Goal: Task Accomplishment & Management: Use online tool/utility

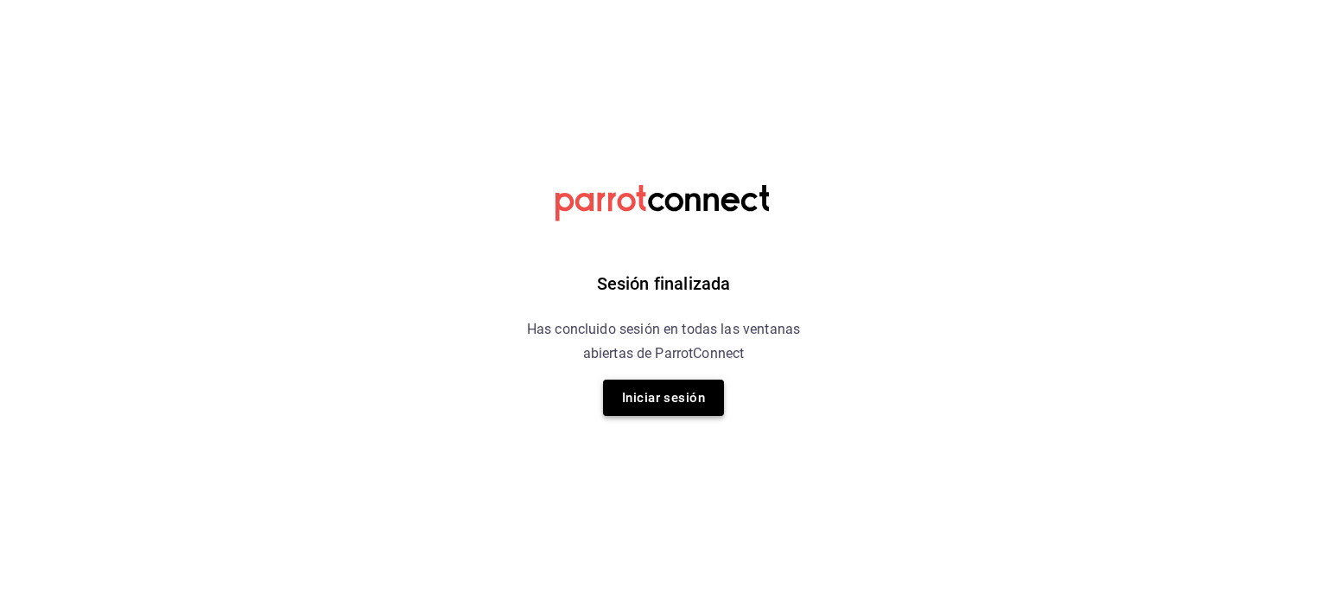
click at [653, 397] on button "Iniciar sesión" at bounding box center [663, 397] width 121 height 36
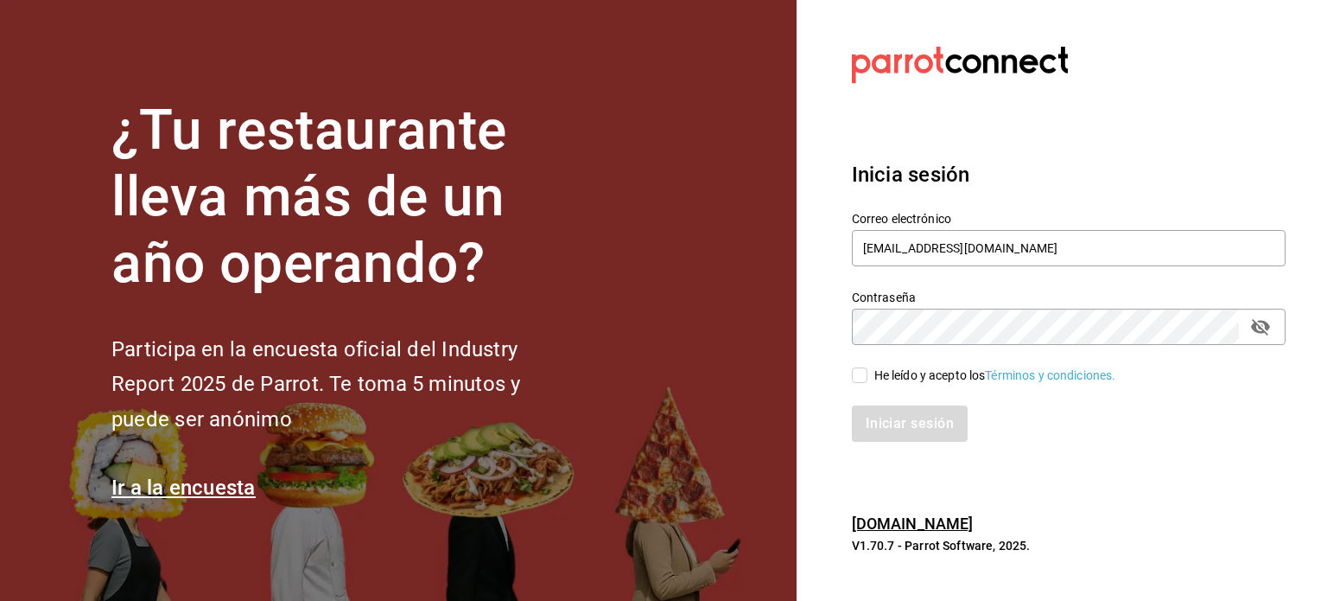
click at [863, 377] on input "He leído y acepto los Términos y condiciones." at bounding box center [860, 375] width 16 height 16
checkbox input "true"
click at [931, 429] on button "Iniciar sesión" at bounding box center [911, 423] width 118 height 36
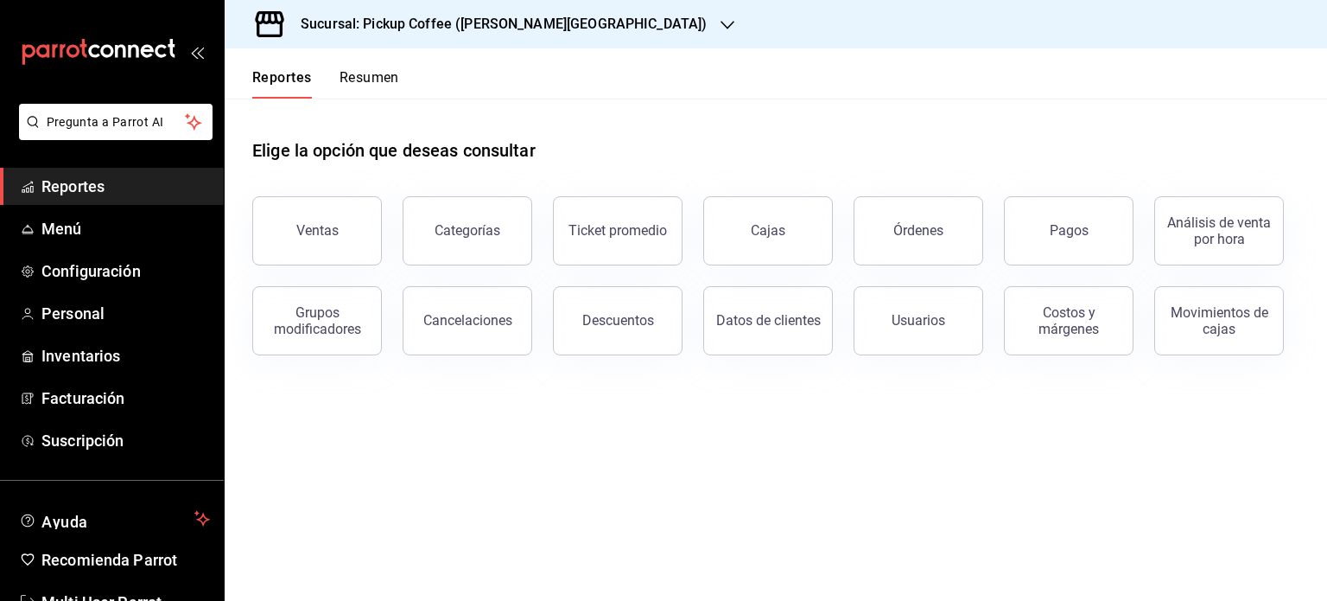
click at [386, 83] on button "Resumen" at bounding box center [370, 83] width 60 height 29
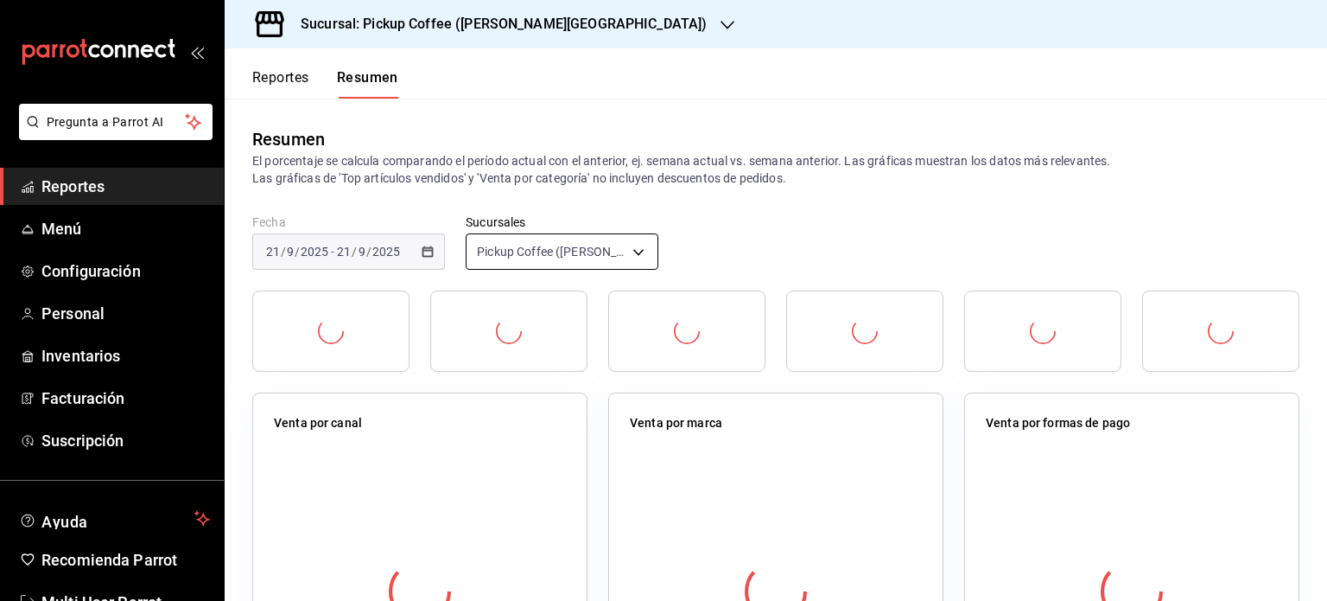
click at [629, 248] on body "Pregunta a Parrot AI Reportes Menú Configuración Personal Inventarios Facturaci…" at bounding box center [663, 300] width 1327 height 601
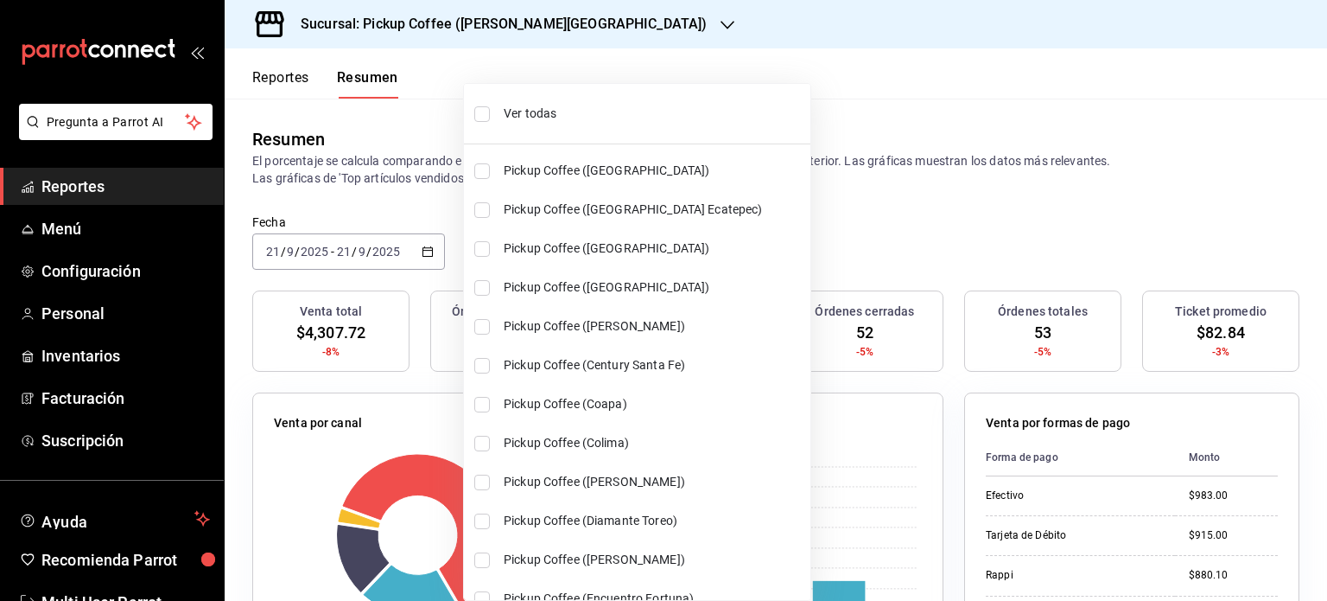
click at [526, 115] on span "Ver todas" at bounding box center [654, 114] width 300 height 18
type input "[object Object],[object Object],[object Object],[object Object],[object Object]…"
checkbox input "true"
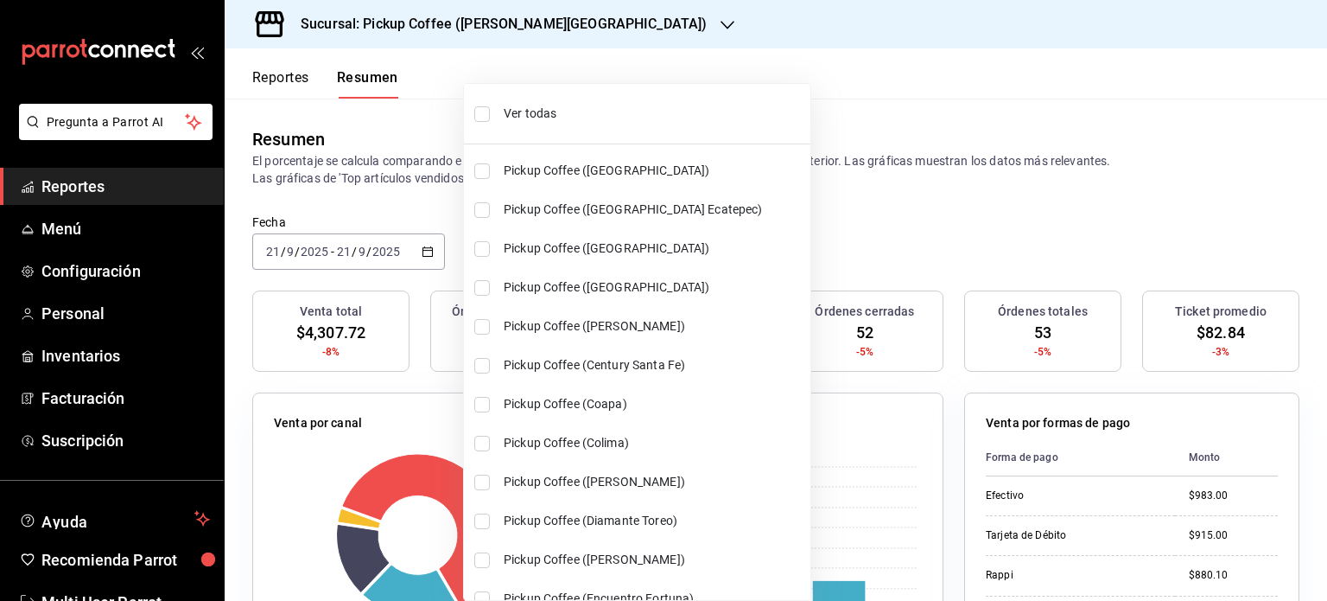
checkbox input "true"
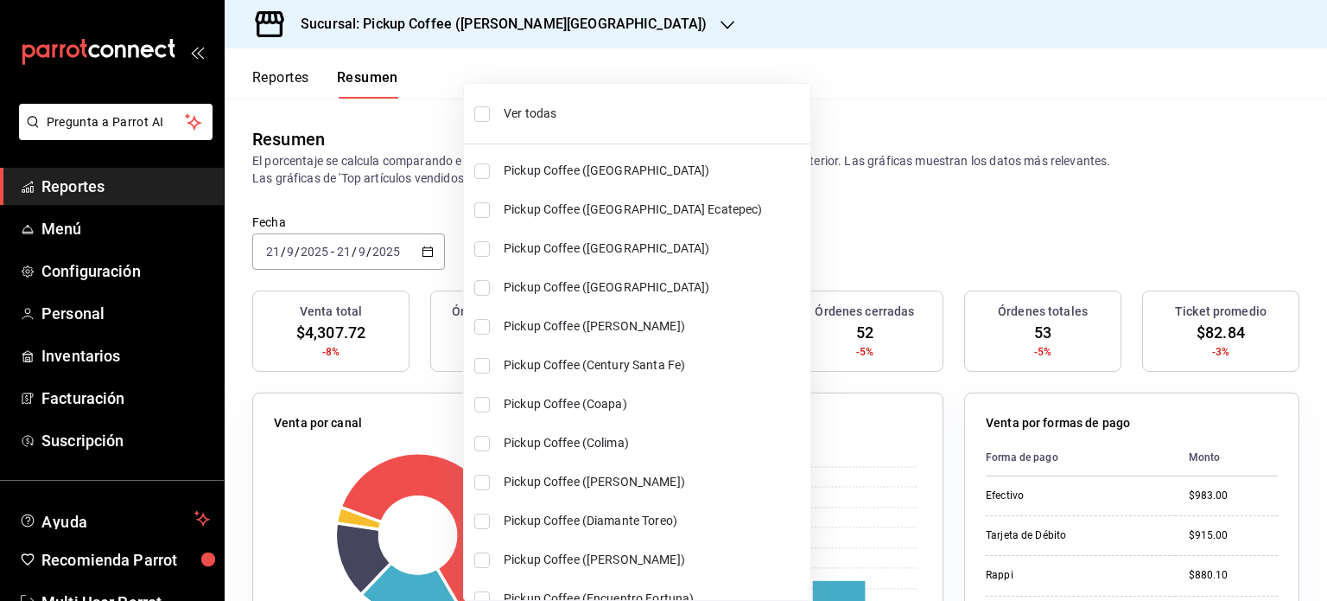
checkbox input "true"
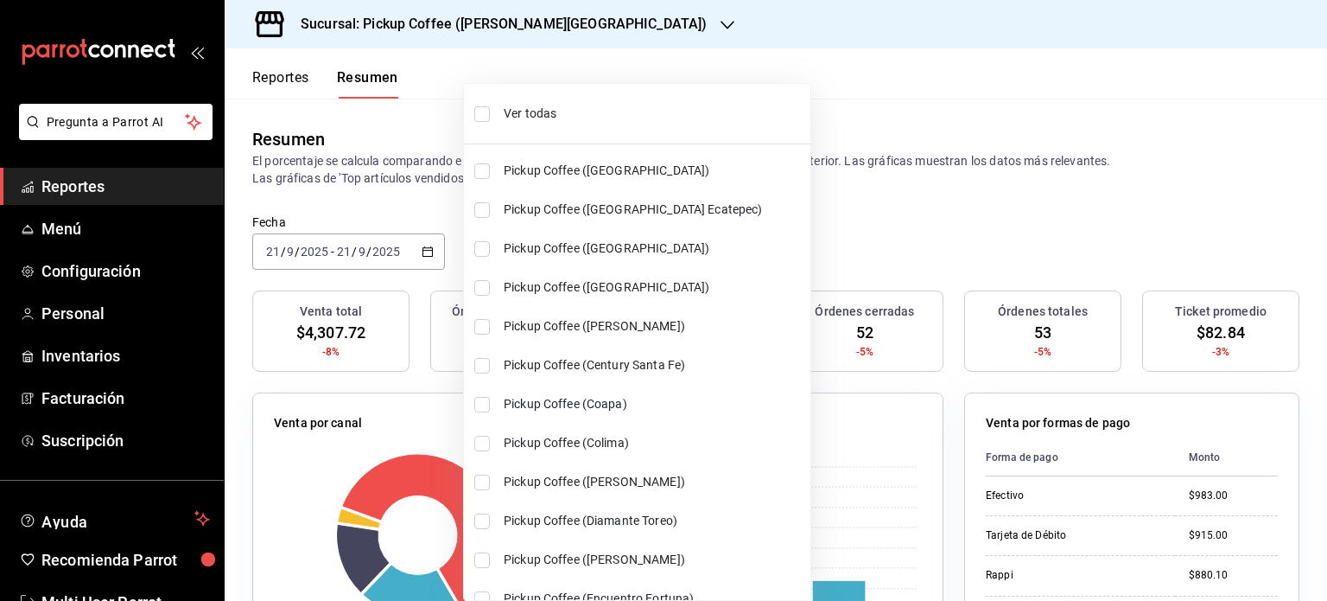
checkbox input "true"
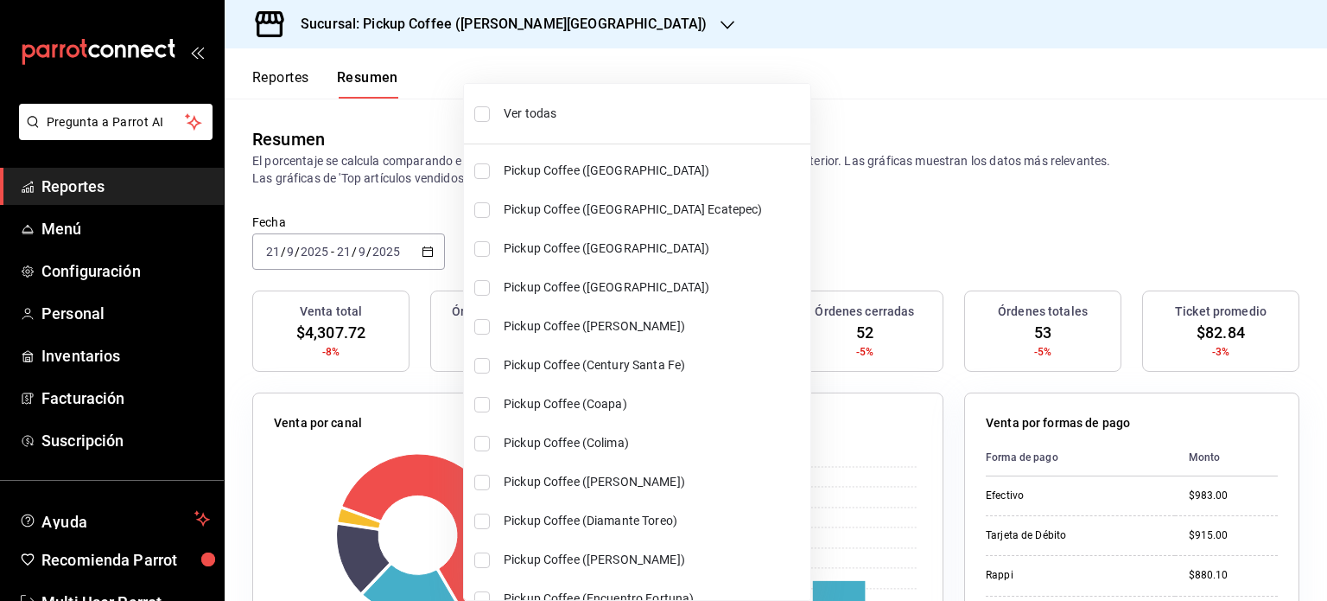
checkbox input "true"
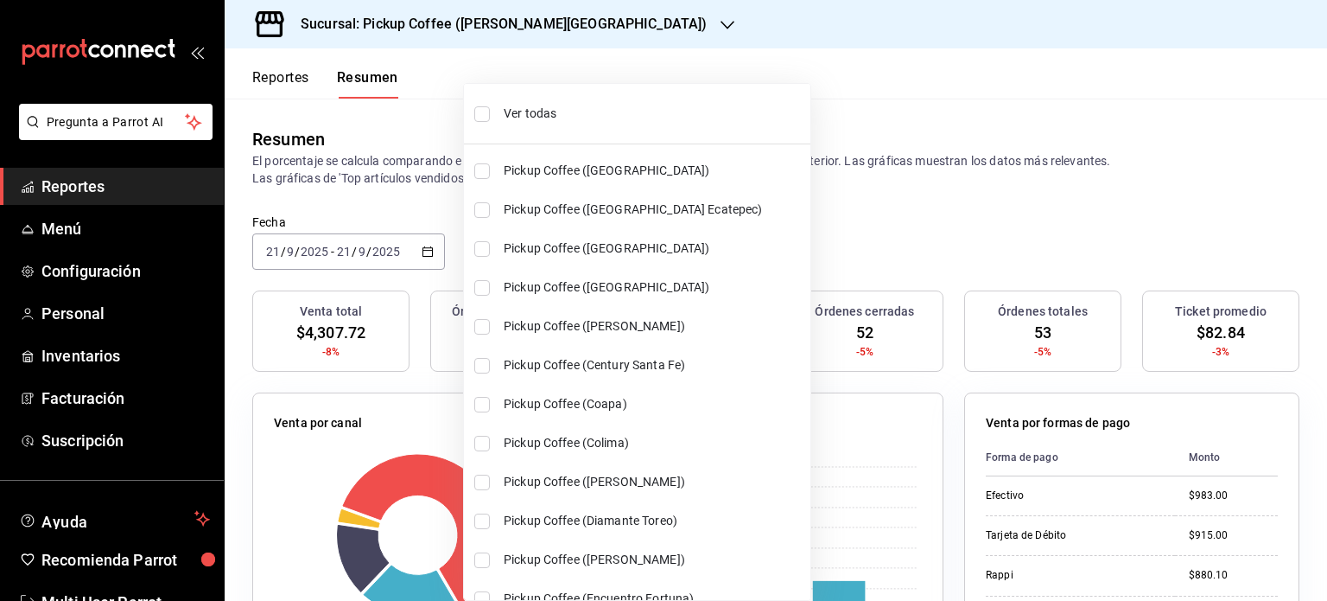
checkbox input "true"
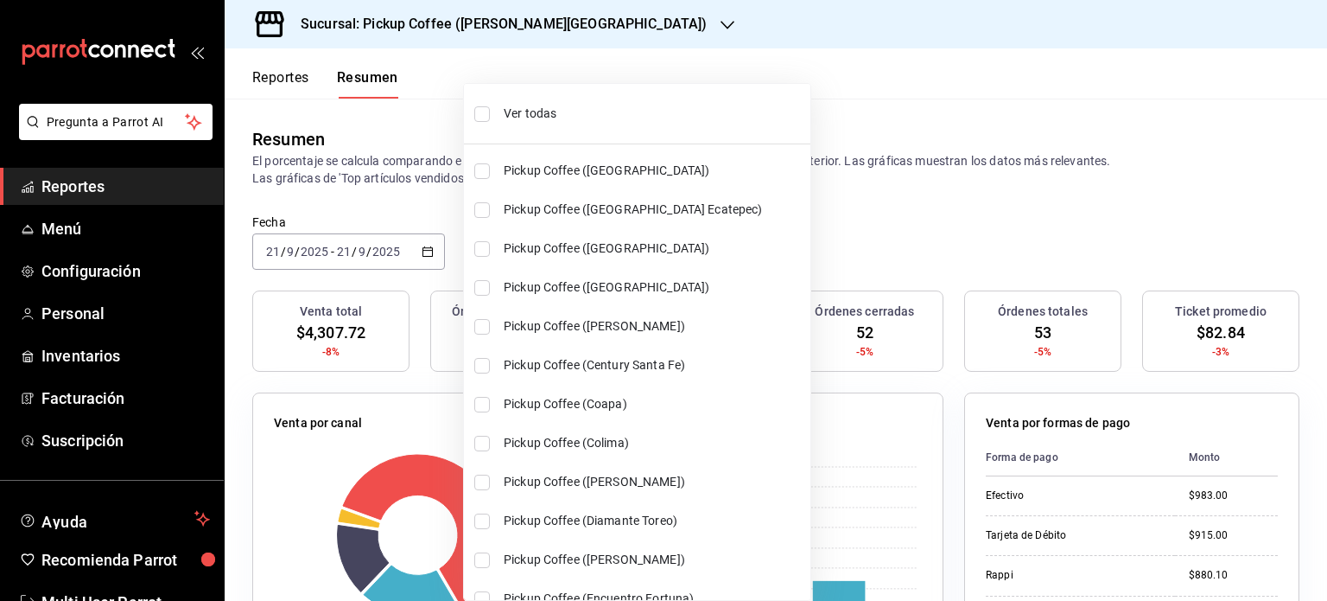
checkbox input "true"
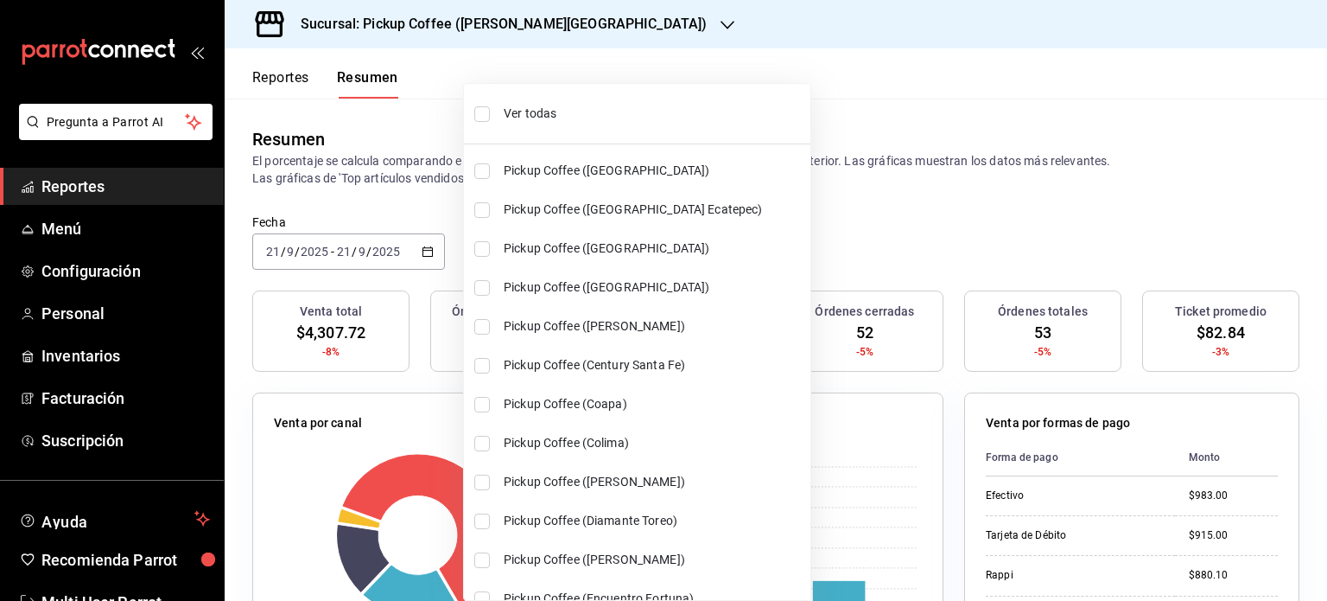
checkbox input "true"
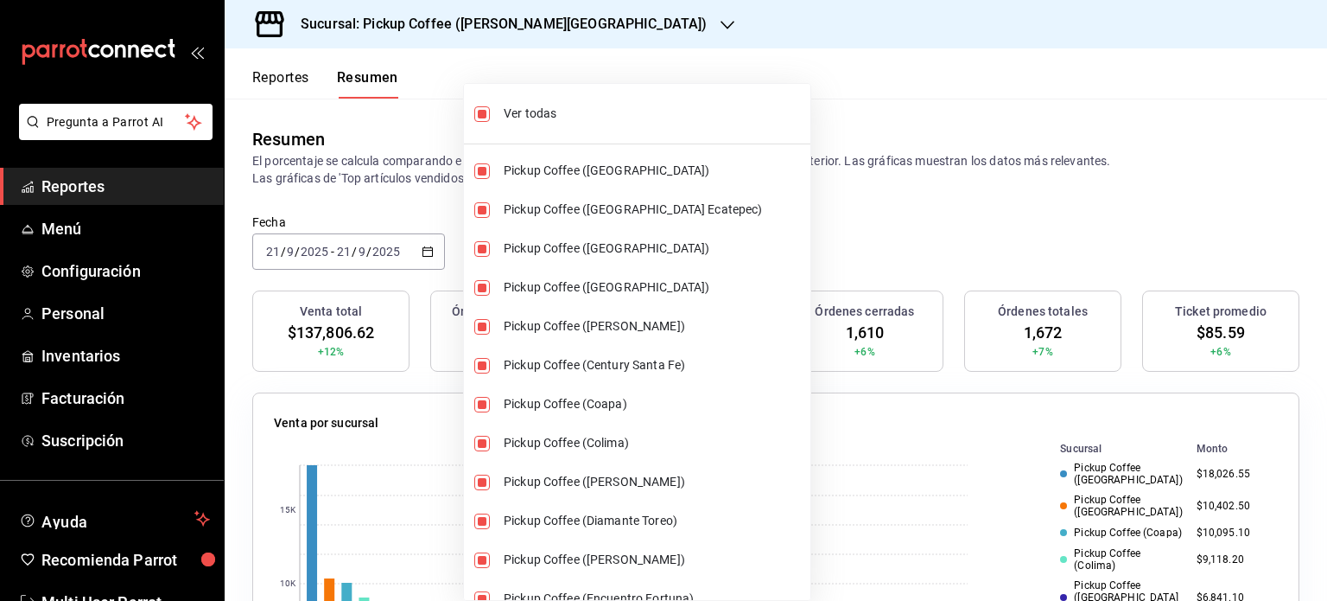
click at [823, 219] on div at bounding box center [663, 300] width 1327 height 601
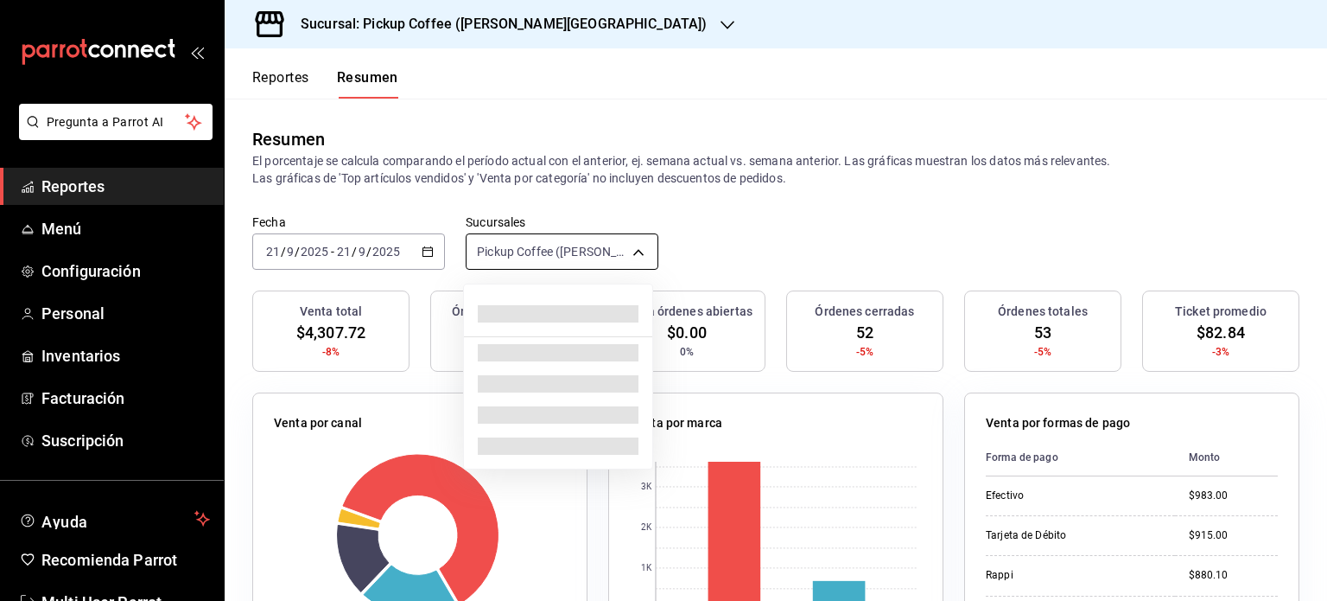
click at [631, 251] on body "Pregunta a Parrot AI Reportes Menú Configuración Personal Inventarios Facturaci…" at bounding box center [663, 300] width 1327 height 601
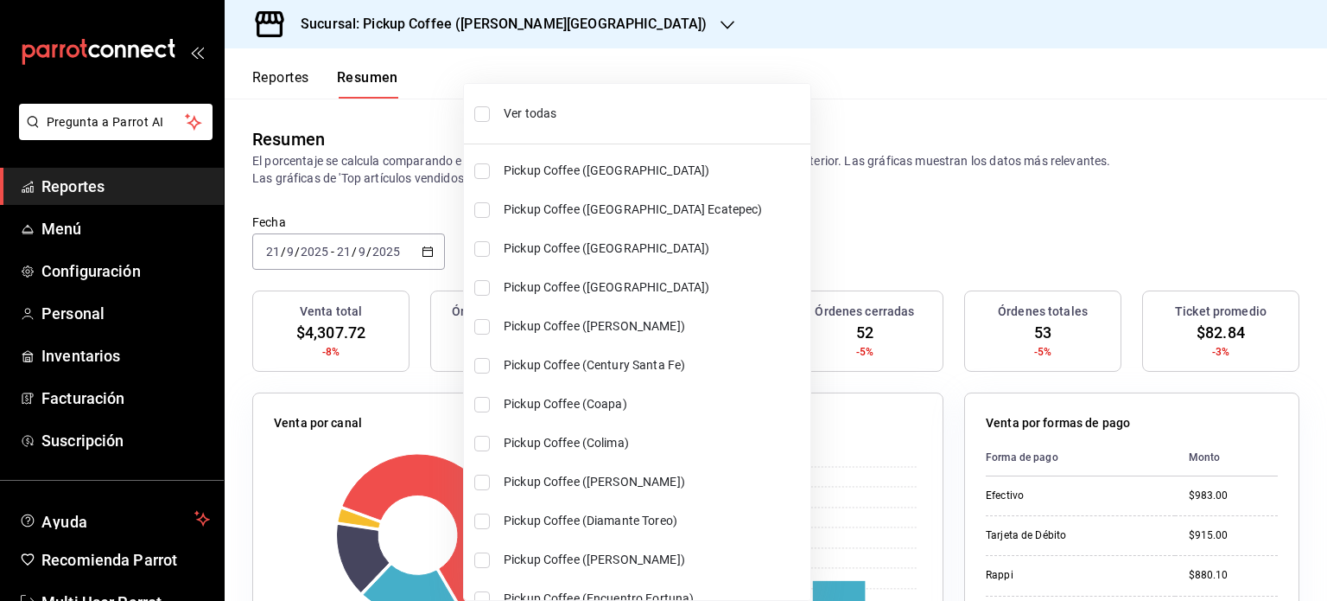
click at [506, 110] on span "Ver todas" at bounding box center [654, 114] width 300 height 18
type input "[object Object],[object Object],[object Object],[object Object],[object Object]…"
checkbox input "true"
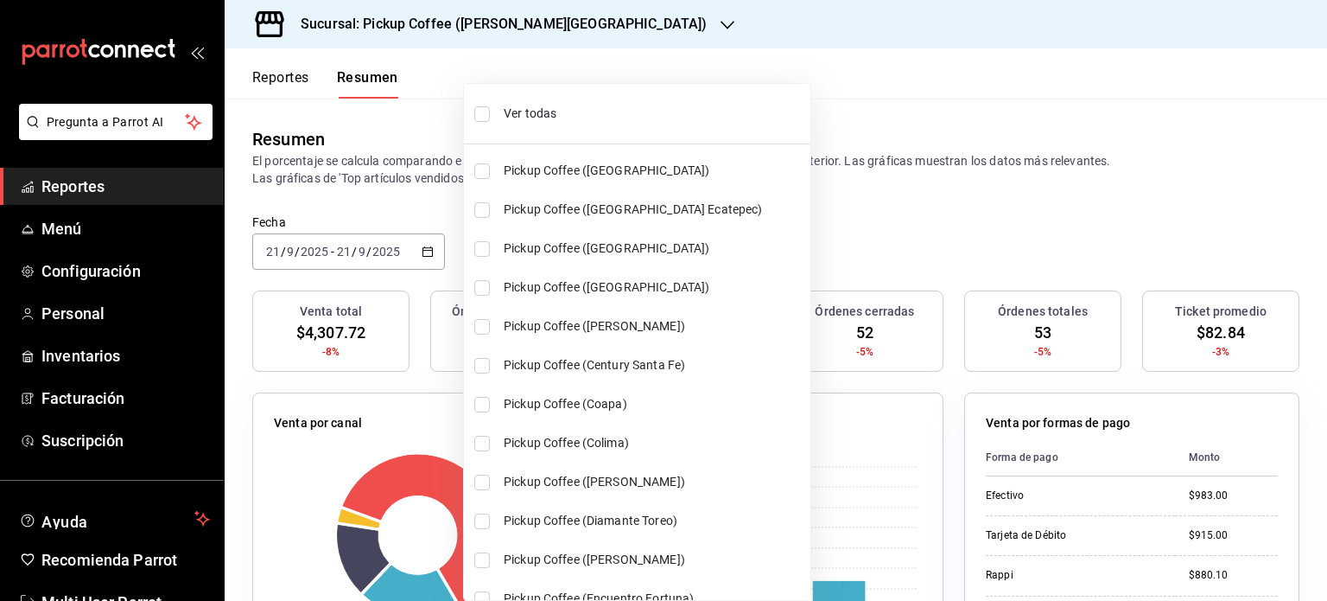
checkbox input "true"
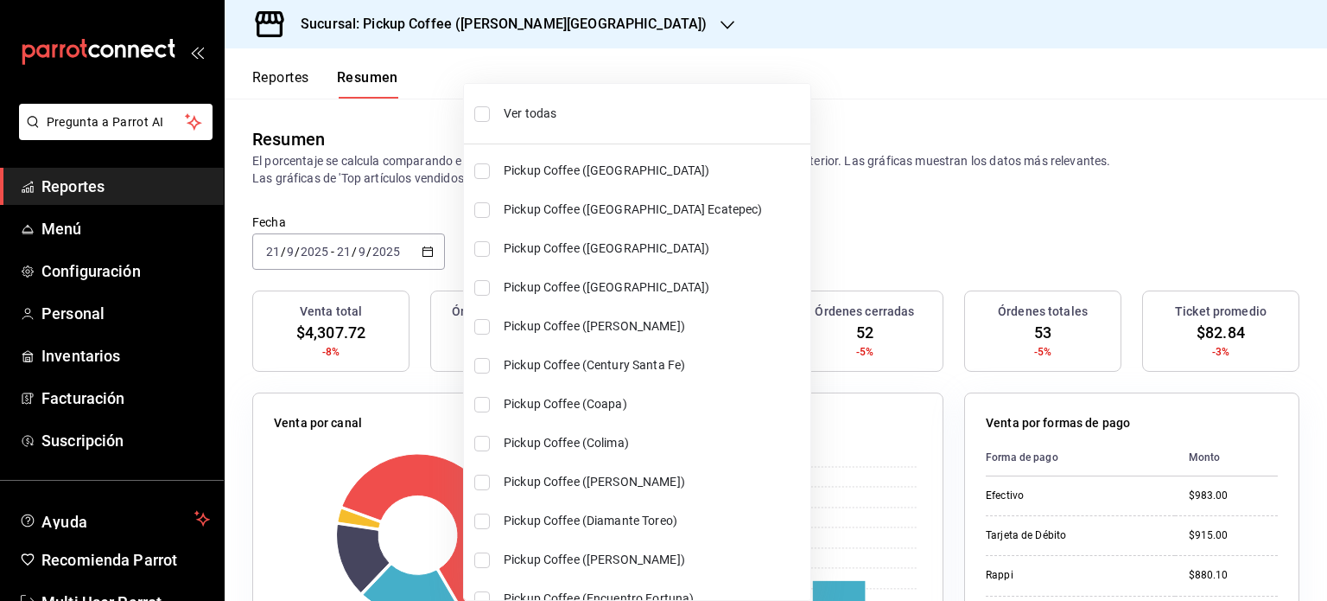
checkbox input "true"
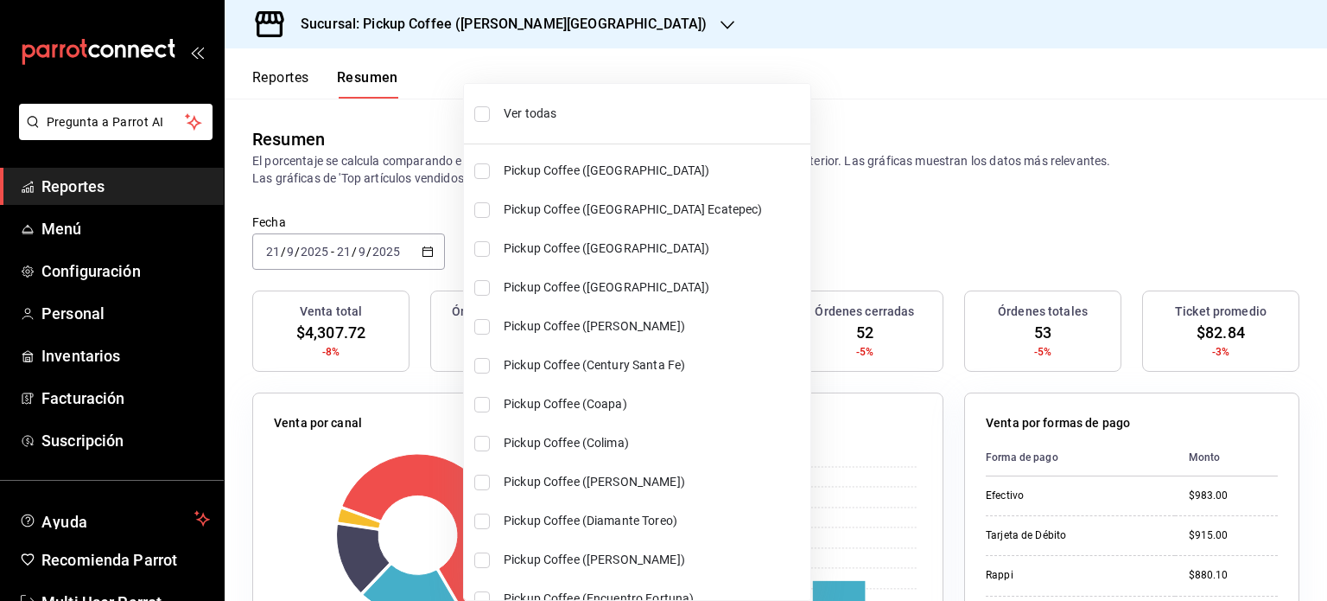
checkbox input "true"
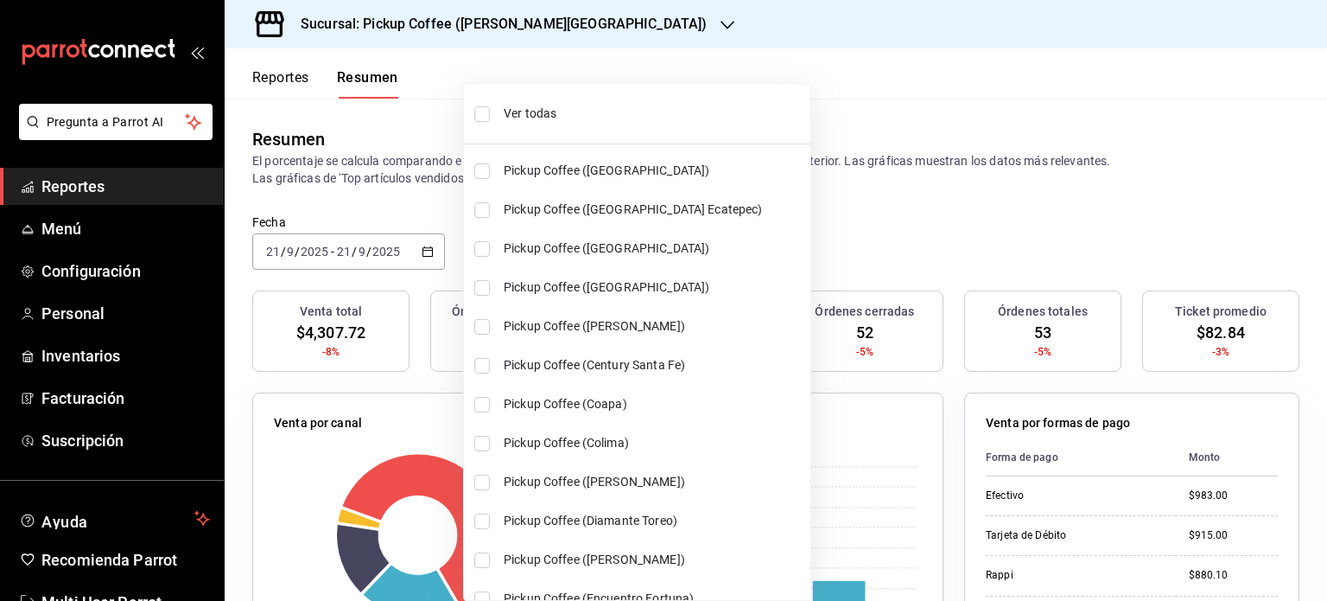
checkbox input "true"
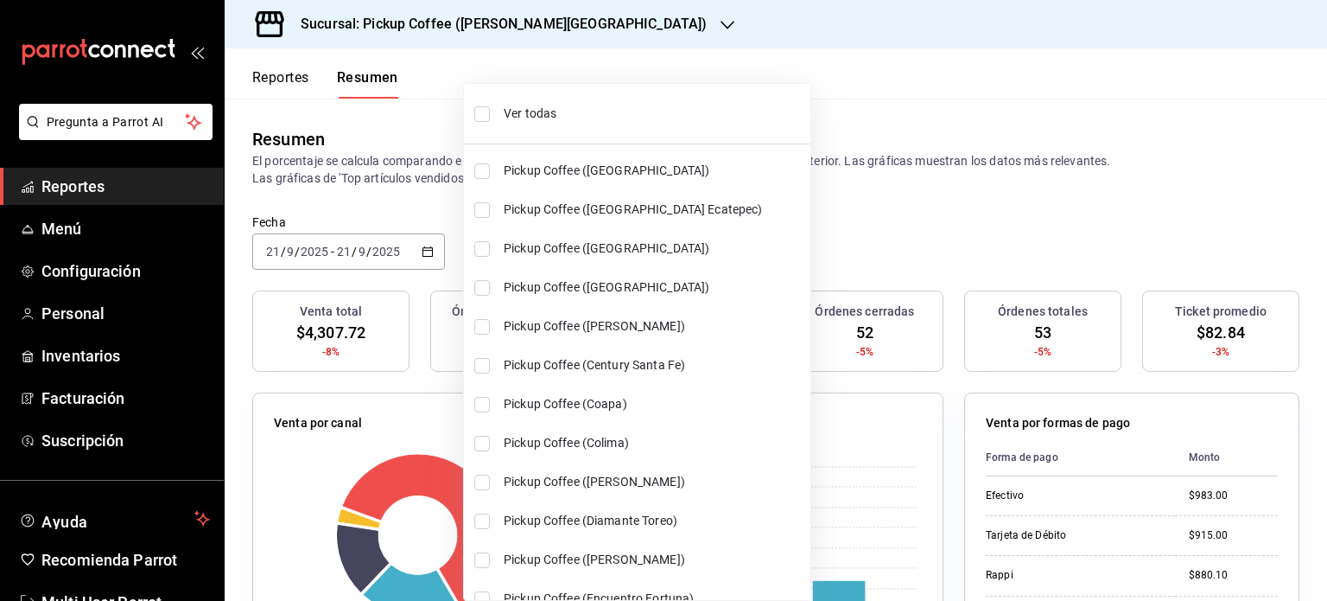
checkbox input "true"
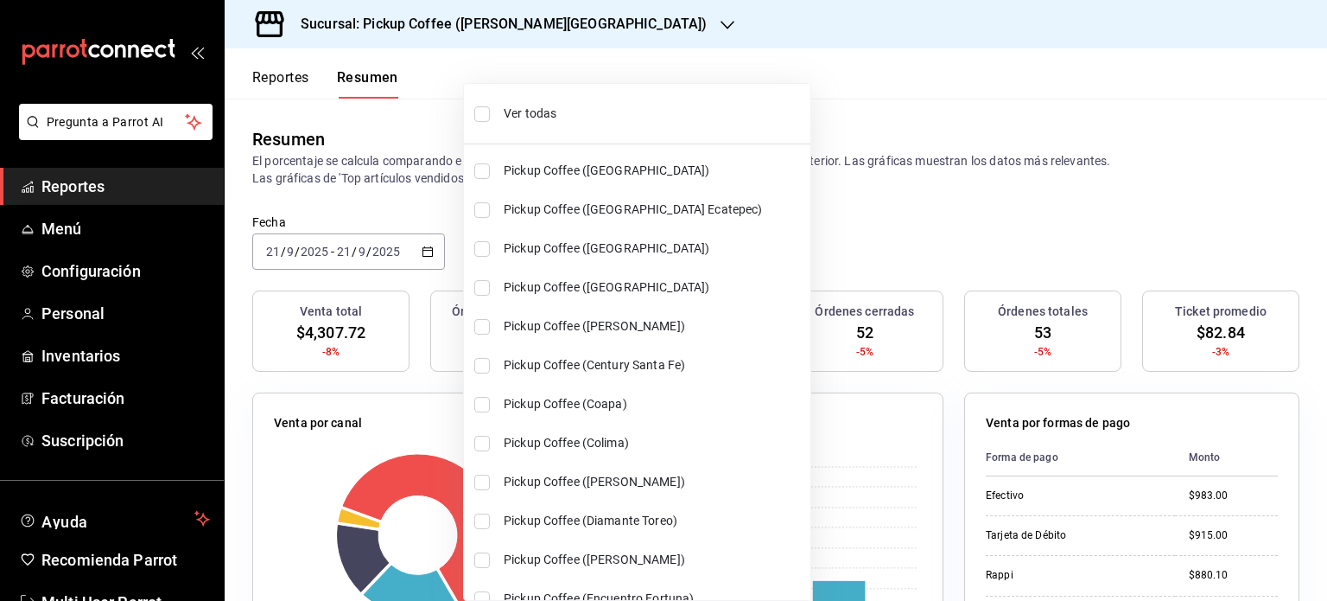
checkbox input "true"
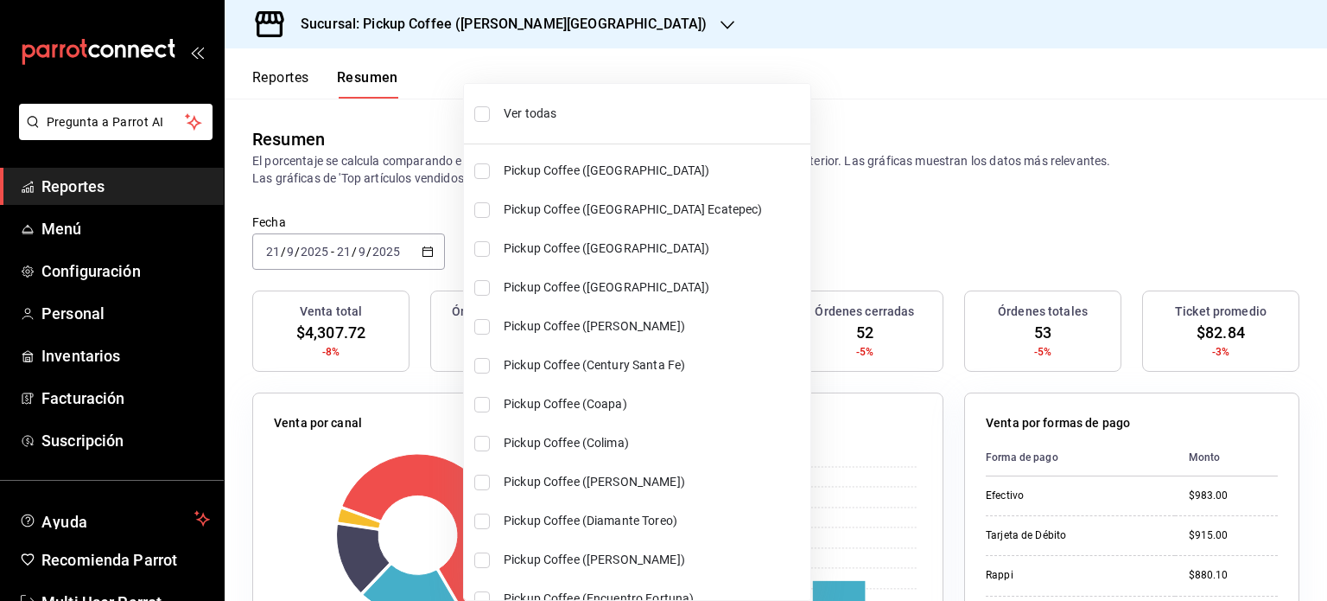
checkbox input "true"
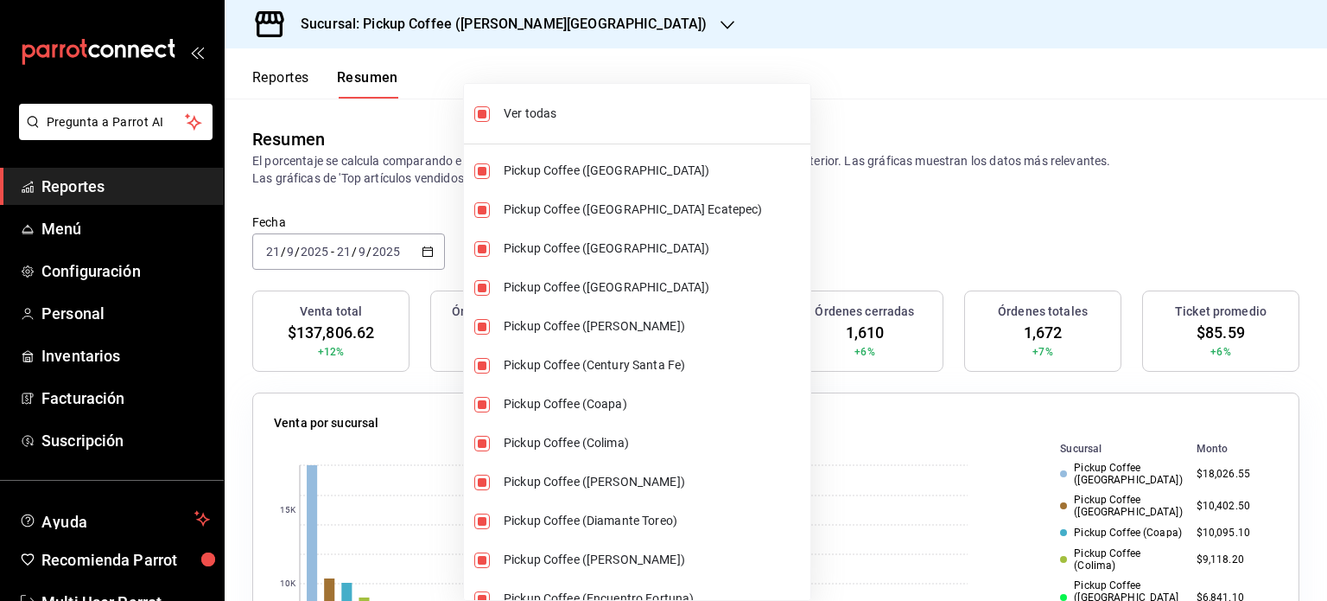
click at [802, 219] on div at bounding box center [663, 300] width 1327 height 601
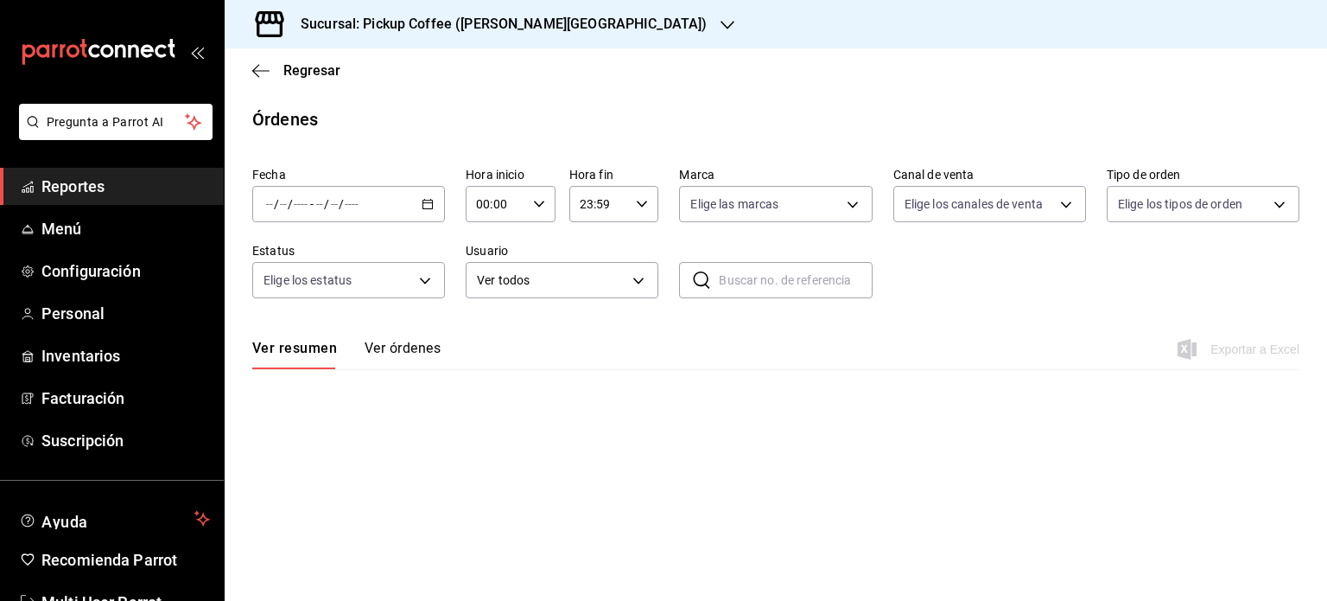
click at [93, 196] on span "Reportes" at bounding box center [125, 186] width 169 height 23
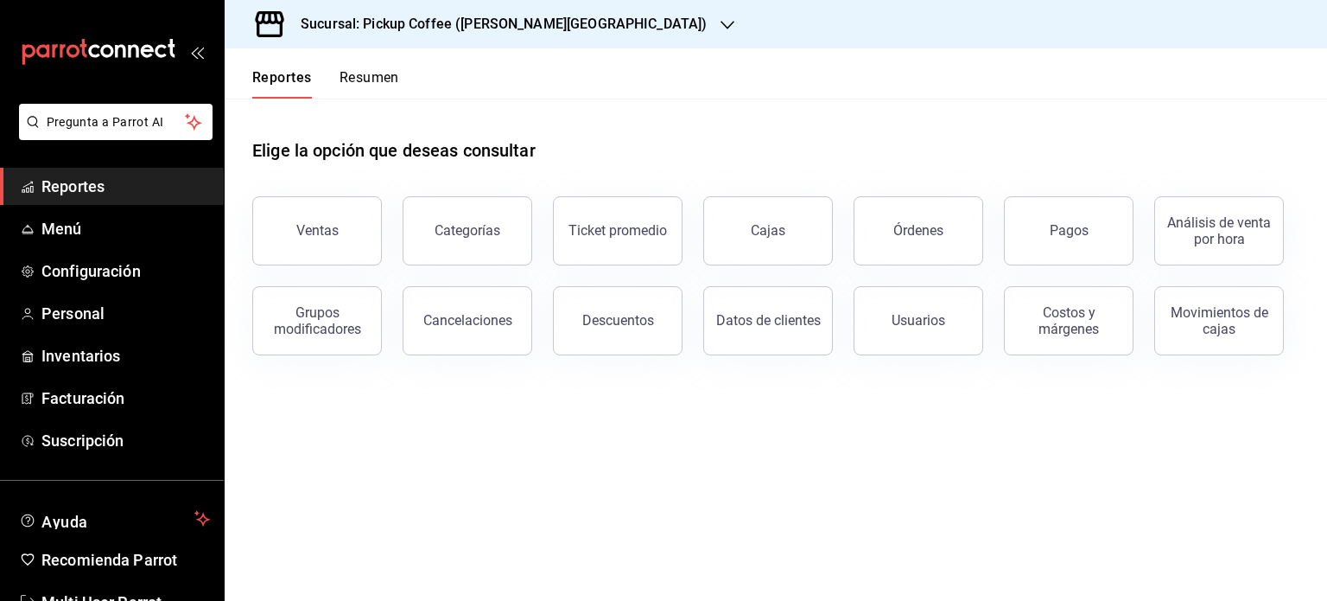
click at [388, 79] on button "Resumen" at bounding box center [370, 83] width 60 height 29
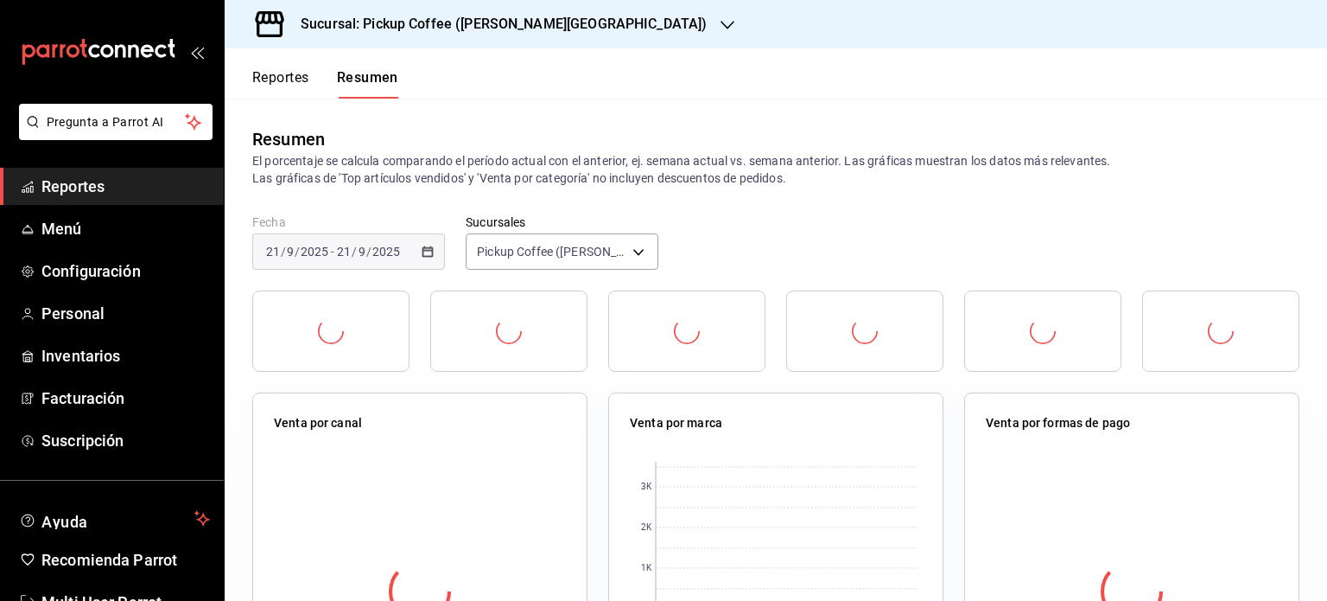
click at [721, 22] on icon "button" at bounding box center [728, 25] width 14 height 14
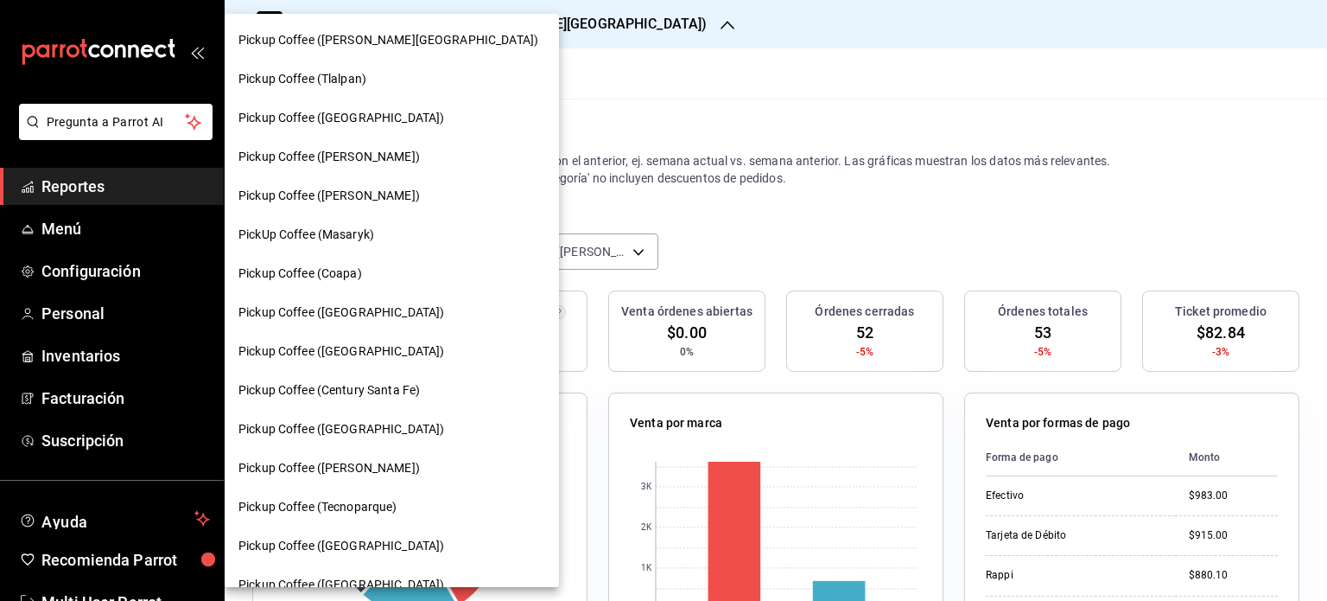
click at [349, 280] on span "Pickup Coffee (Coapa)" at bounding box center [301, 273] width 124 height 18
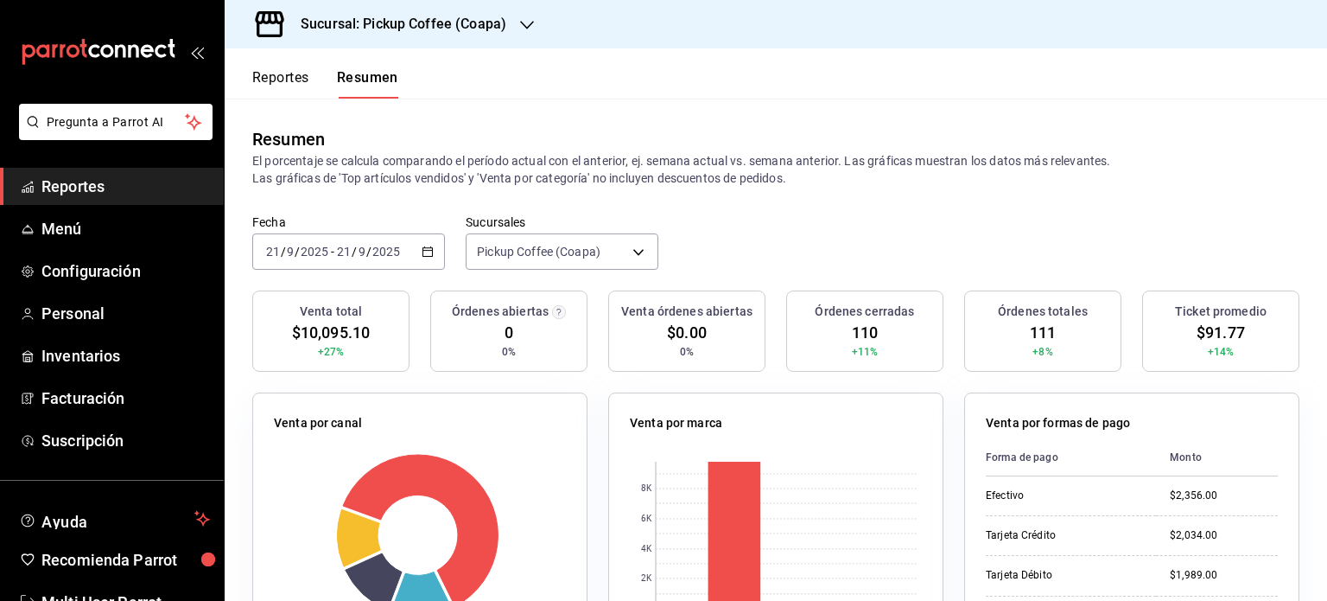
click at [520, 29] on icon "button" at bounding box center [527, 25] width 14 height 14
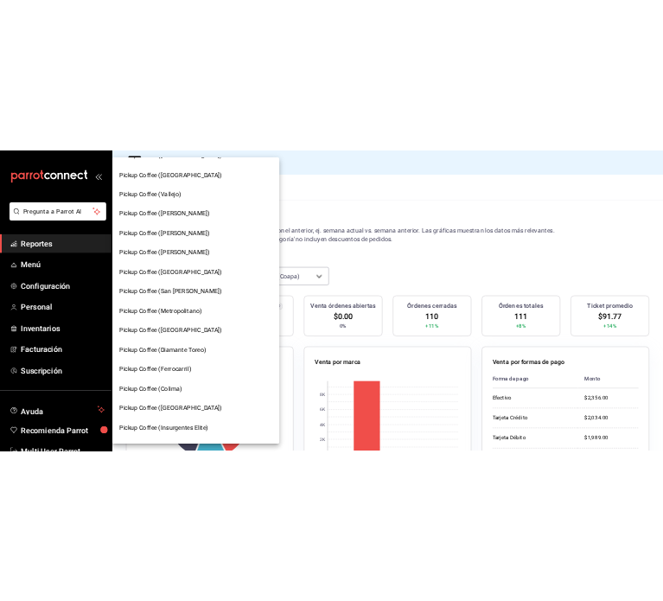
scroll to position [605, 0]
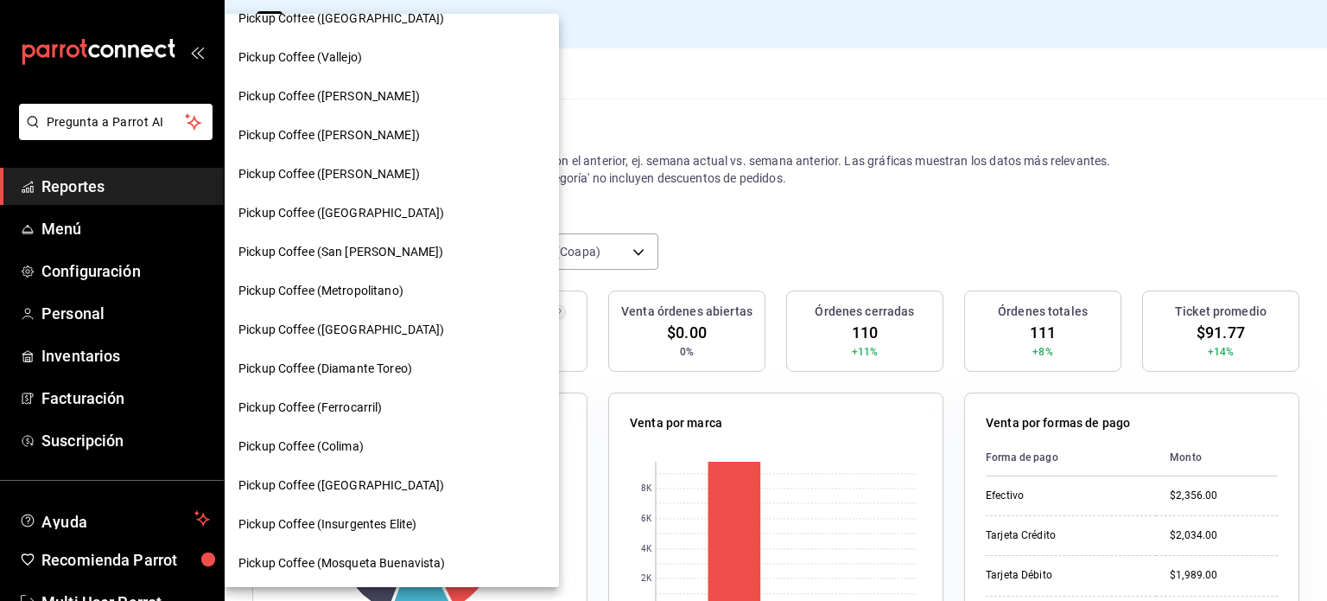
click at [359, 245] on span "Pickup Coffee (San [PERSON_NAME])" at bounding box center [341, 252] width 205 height 18
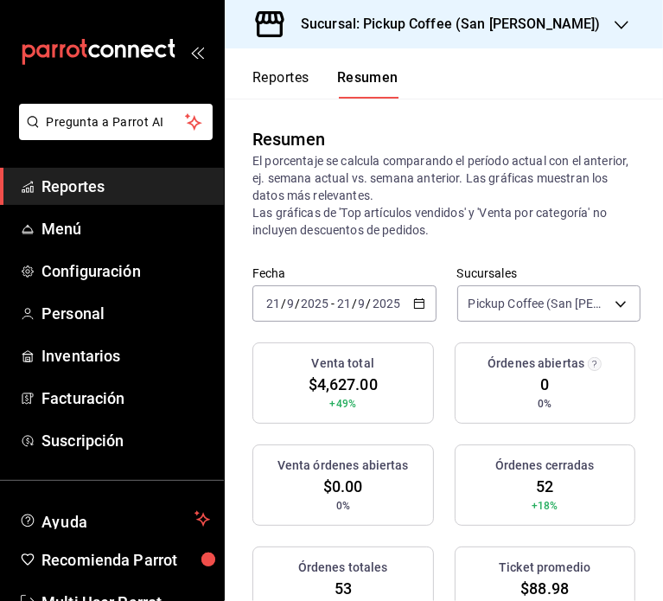
click at [614, 23] on icon "button" at bounding box center [621, 25] width 14 height 9
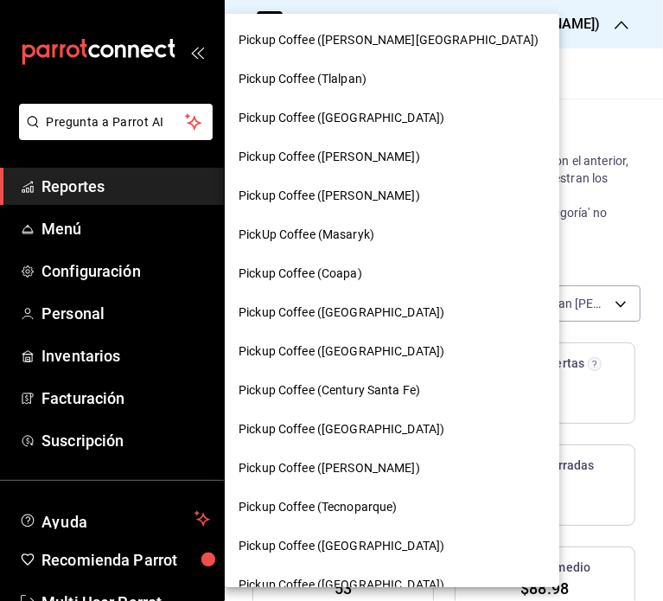
click at [345, 279] on span "Pickup Coffee (Coapa)" at bounding box center [301, 273] width 124 height 18
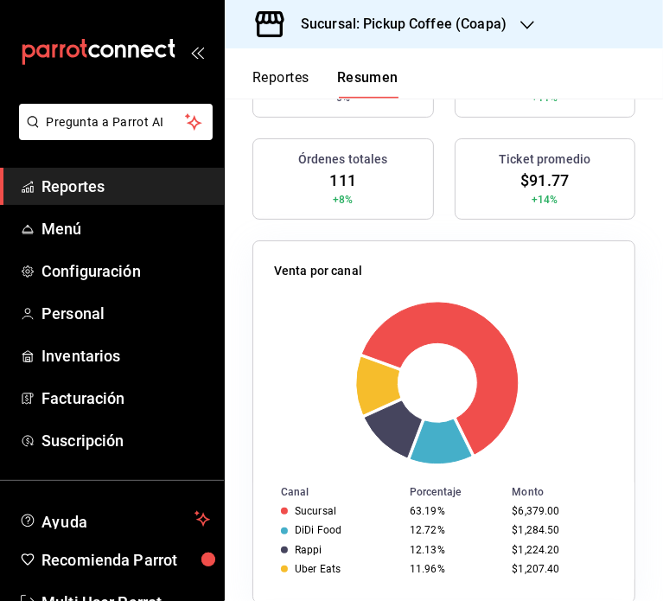
scroll to position [173, 0]
